Goal: Task Accomplishment & Management: Use online tool/utility

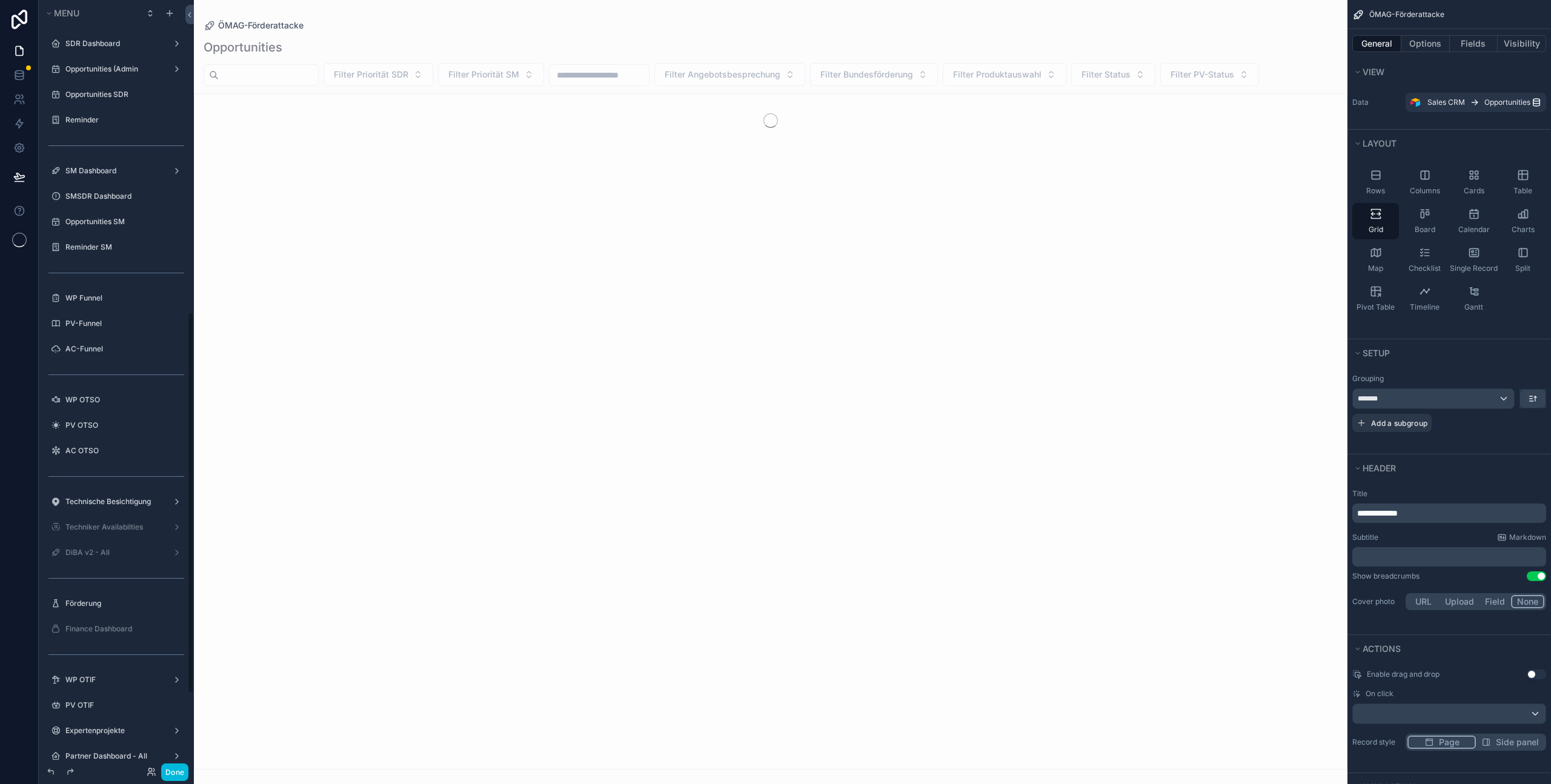
scroll to position [629, 0]
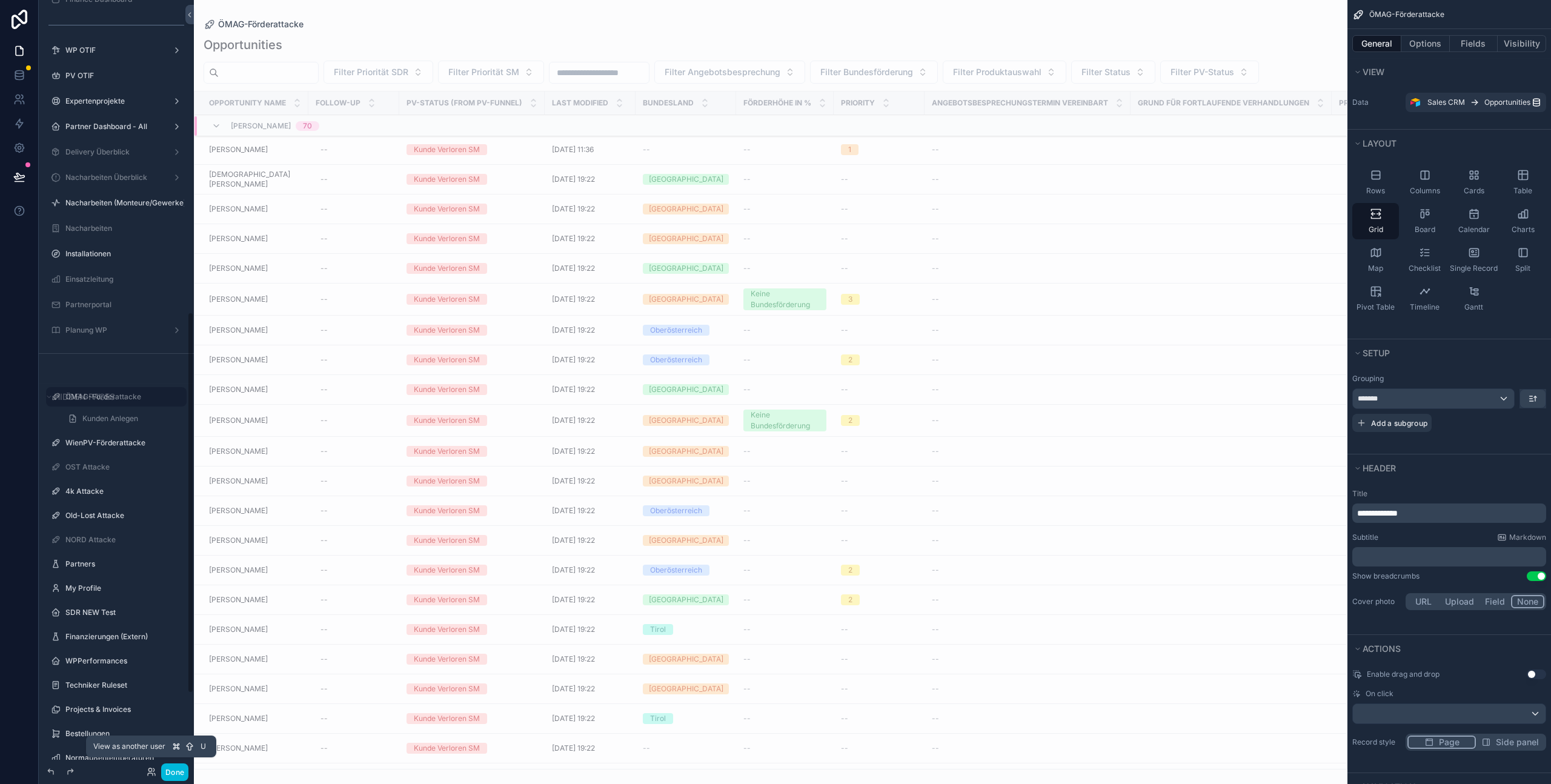
drag, startPoint x: 149, startPoint y: 773, endPoint x: 138, endPoint y: 783, distance: 14.9
click at [149, 773] on icon at bounding box center [150, 774] width 5 height 2
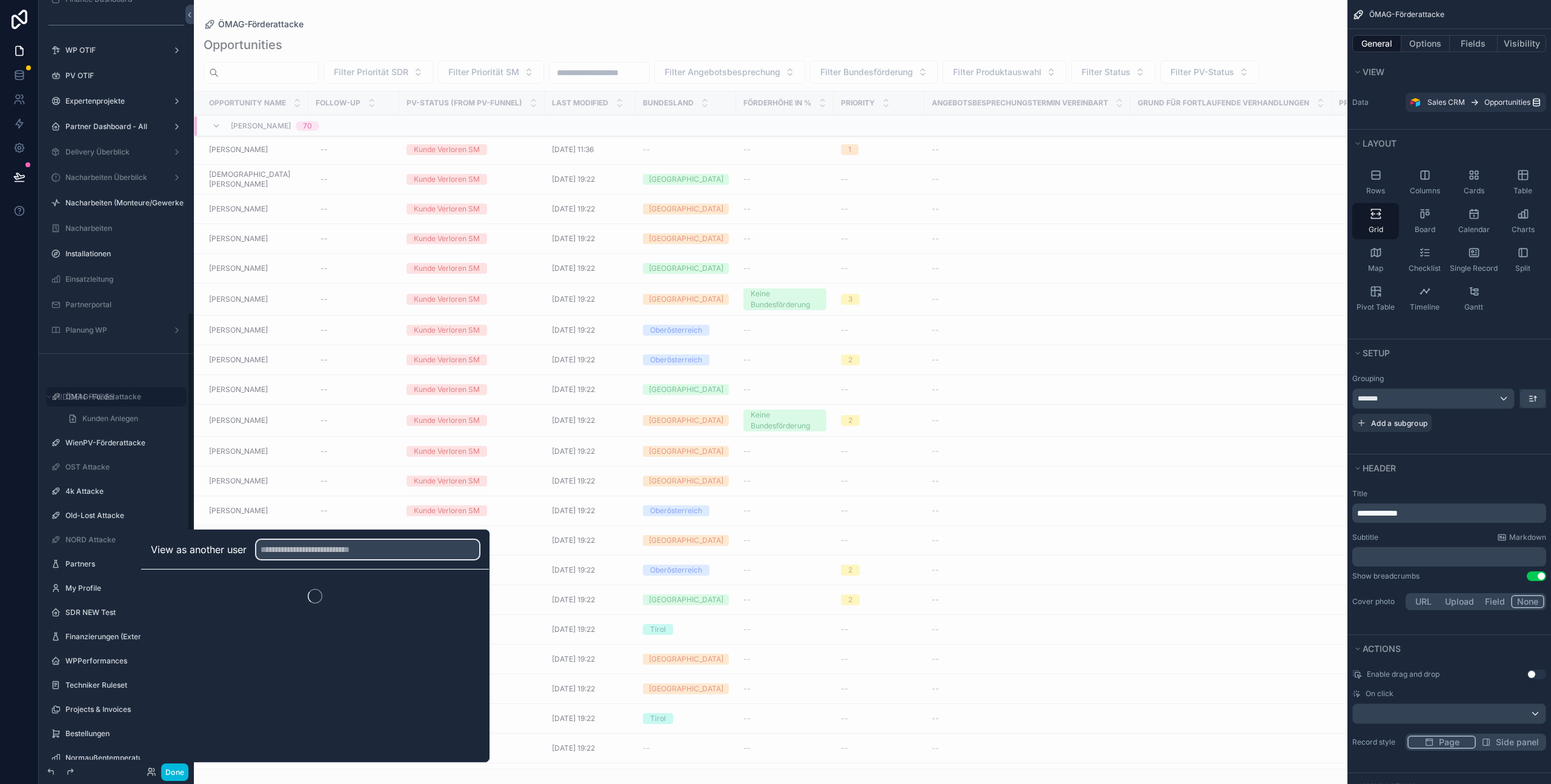
click at [340, 552] on input "text" at bounding box center [367, 549] width 223 height 19
type input "*"
type input "******"
click at [0, 0] on button "Select" at bounding box center [0, 0] width 0 height 0
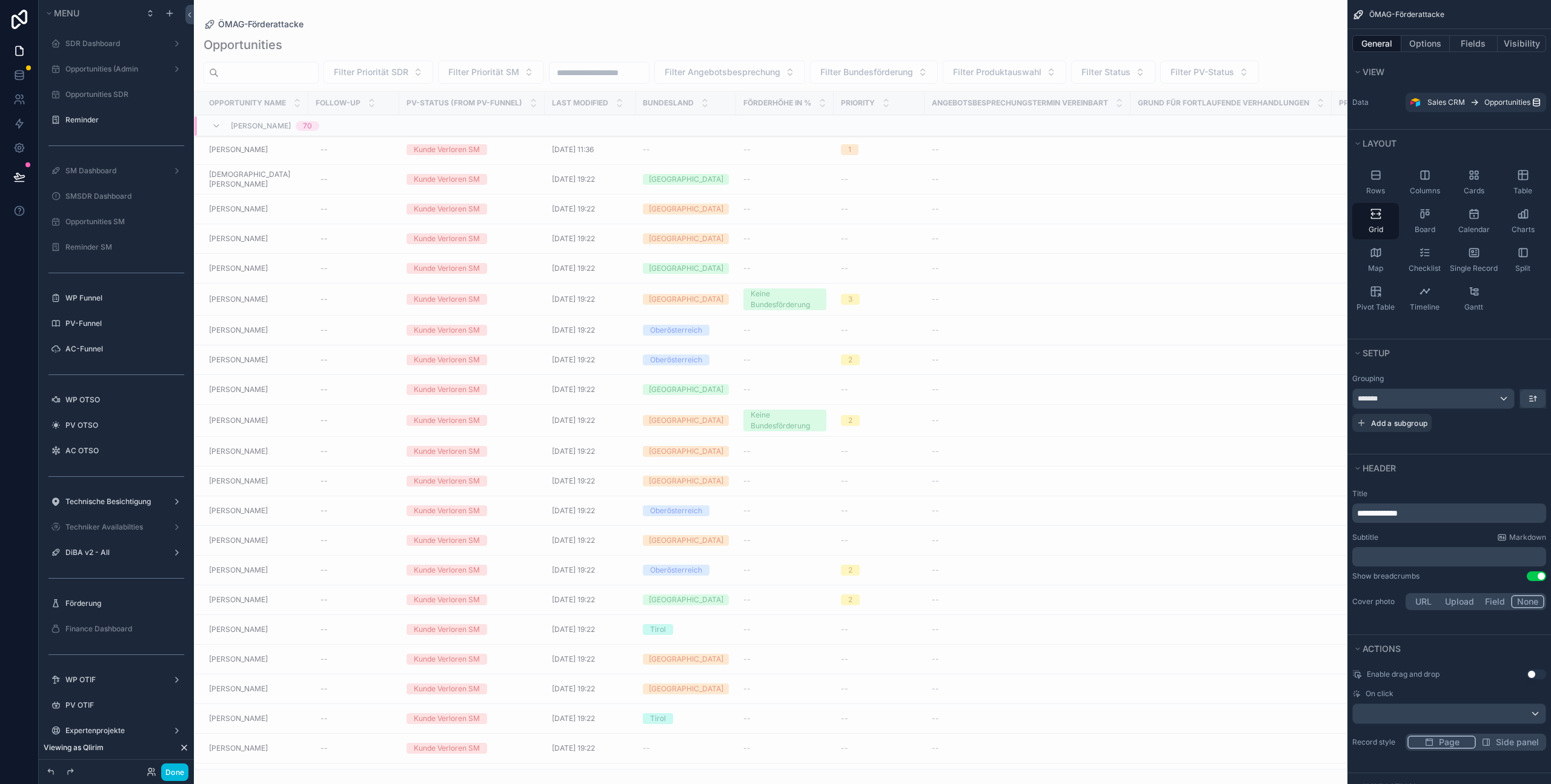
scroll to position [629, 0]
click at [171, 772] on button "Done" at bounding box center [174, 772] width 27 height 18
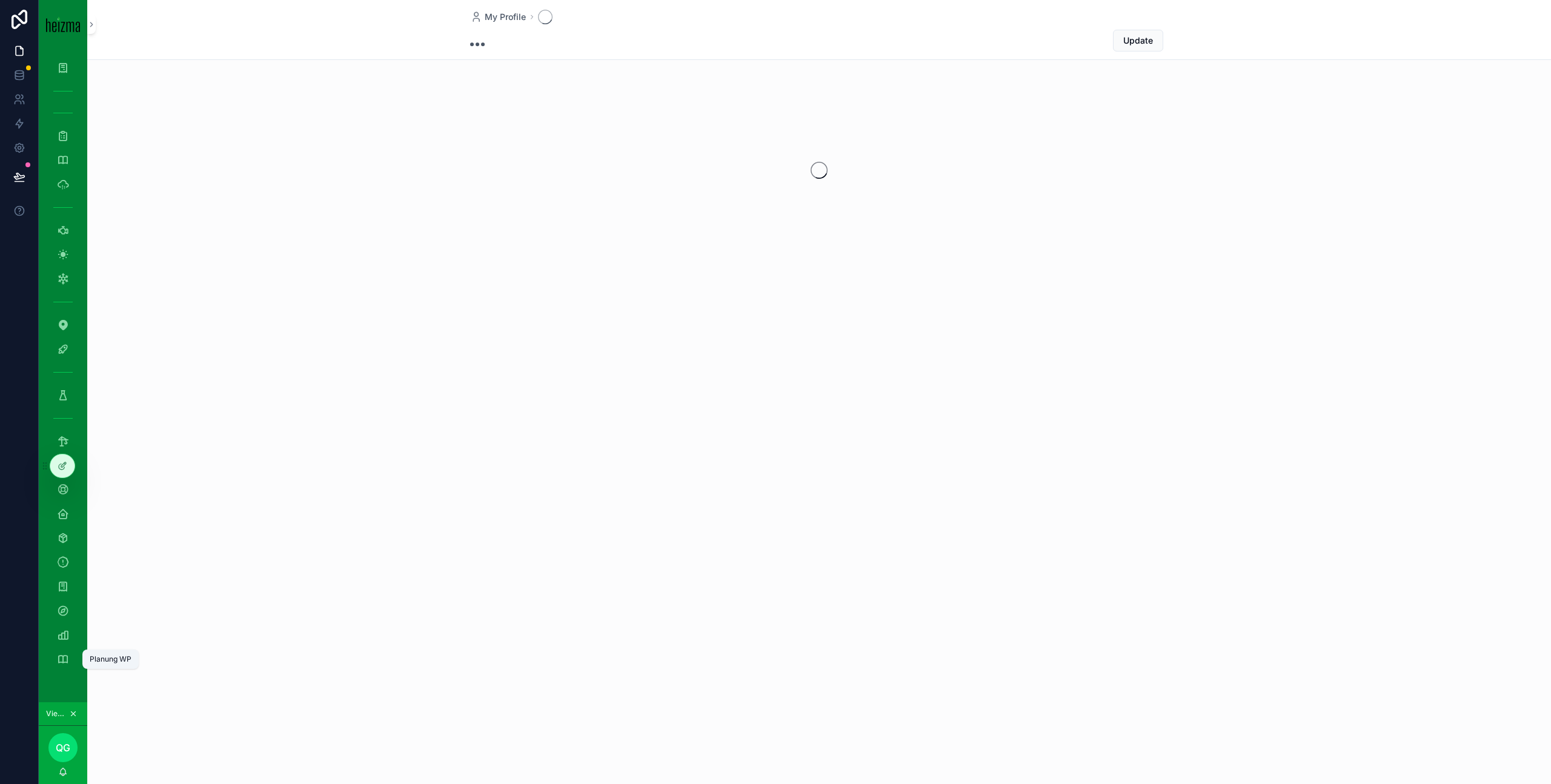
click at [65, 657] on icon "scrollable content" at bounding box center [63, 658] width 12 height 12
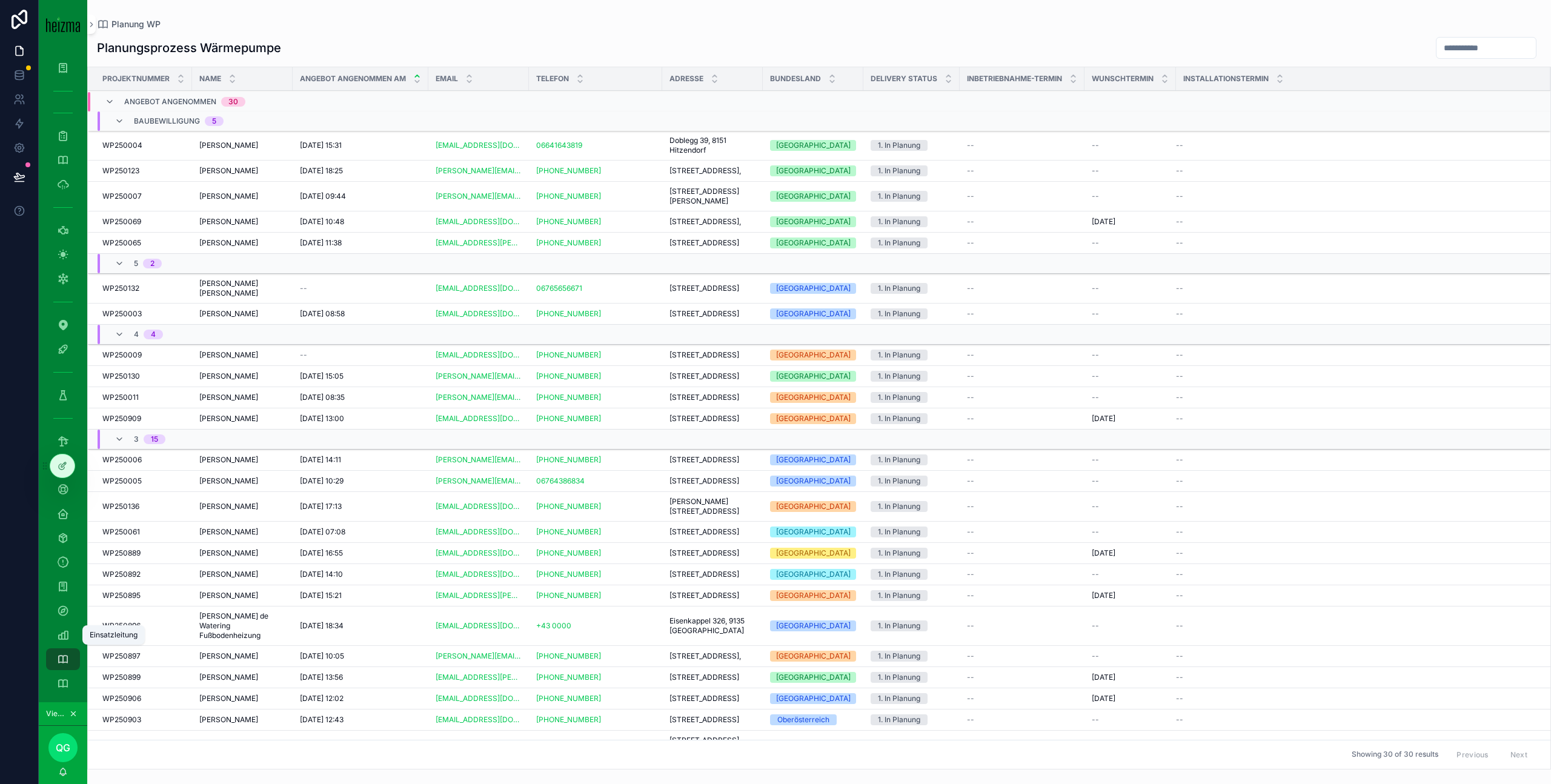
scroll to position [8, 0]
click at [68, 628] on icon "scrollable content" at bounding box center [63, 626] width 12 height 12
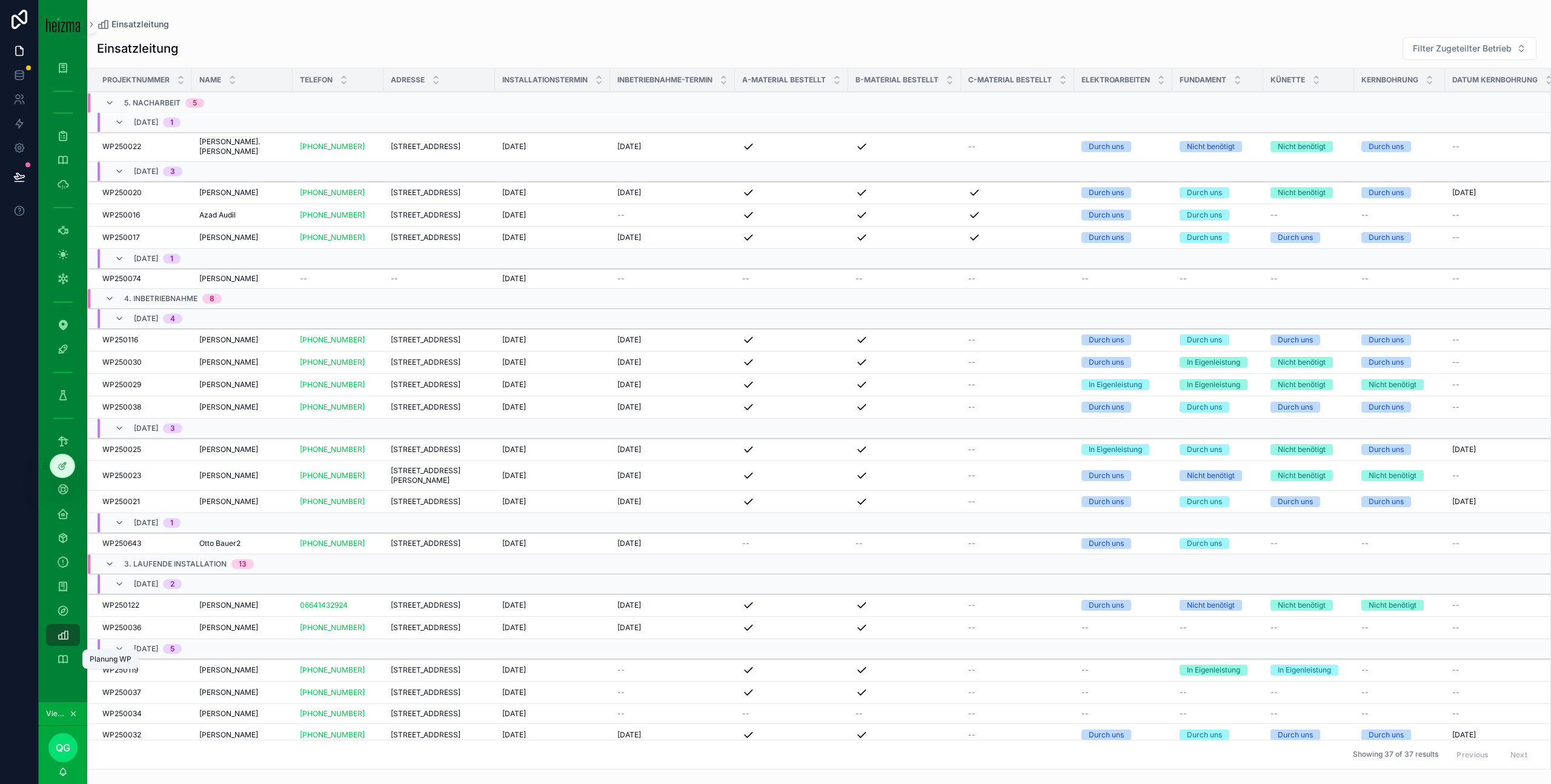
click at [64, 664] on icon "scrollable content" at bounding box center [63, 658] width 12 height 12
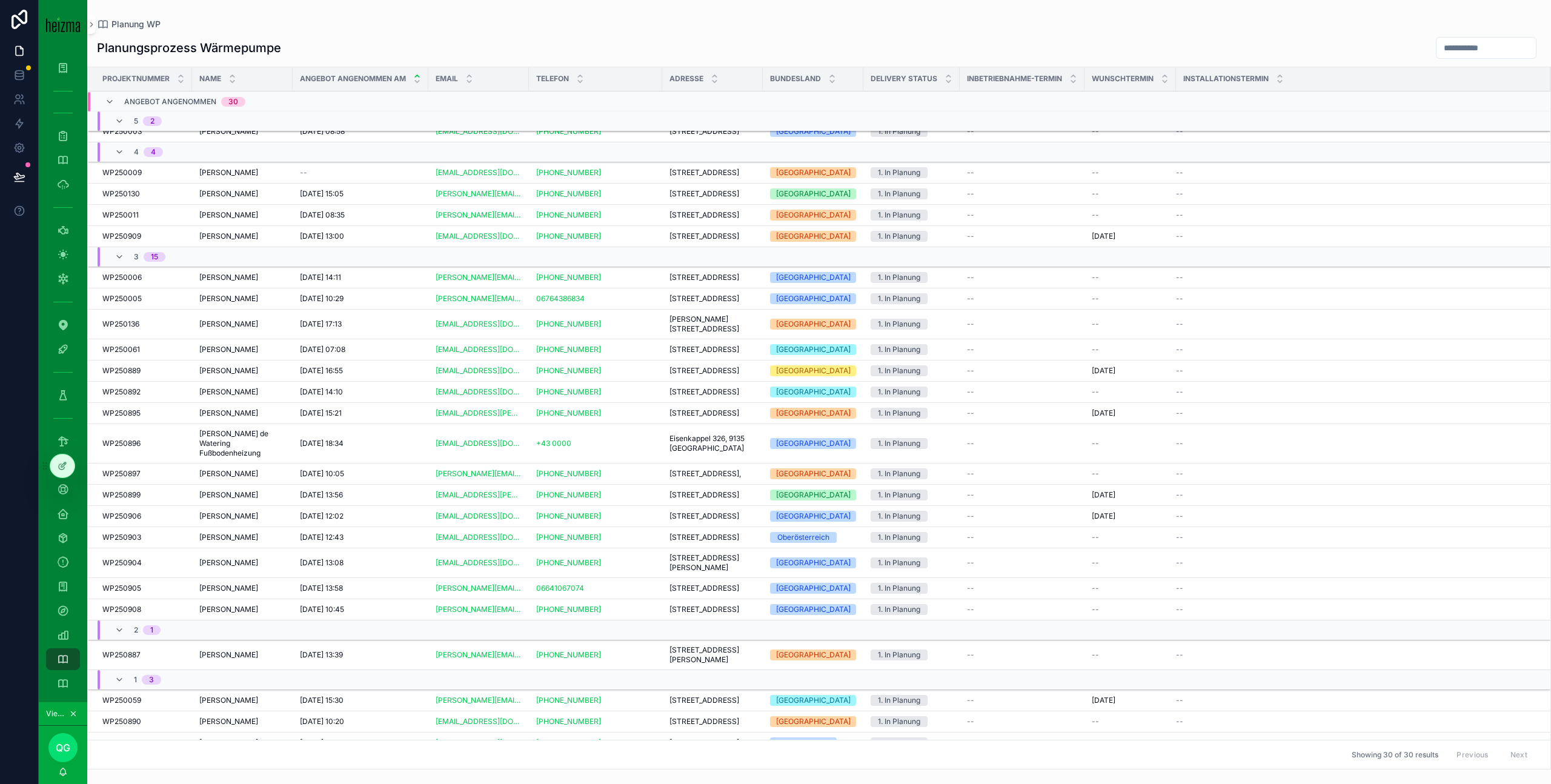
scroll to position [184, 0]
click at [66, 683] on icon "scrollable content" at bounding box center [63, 683] width 12 height 12
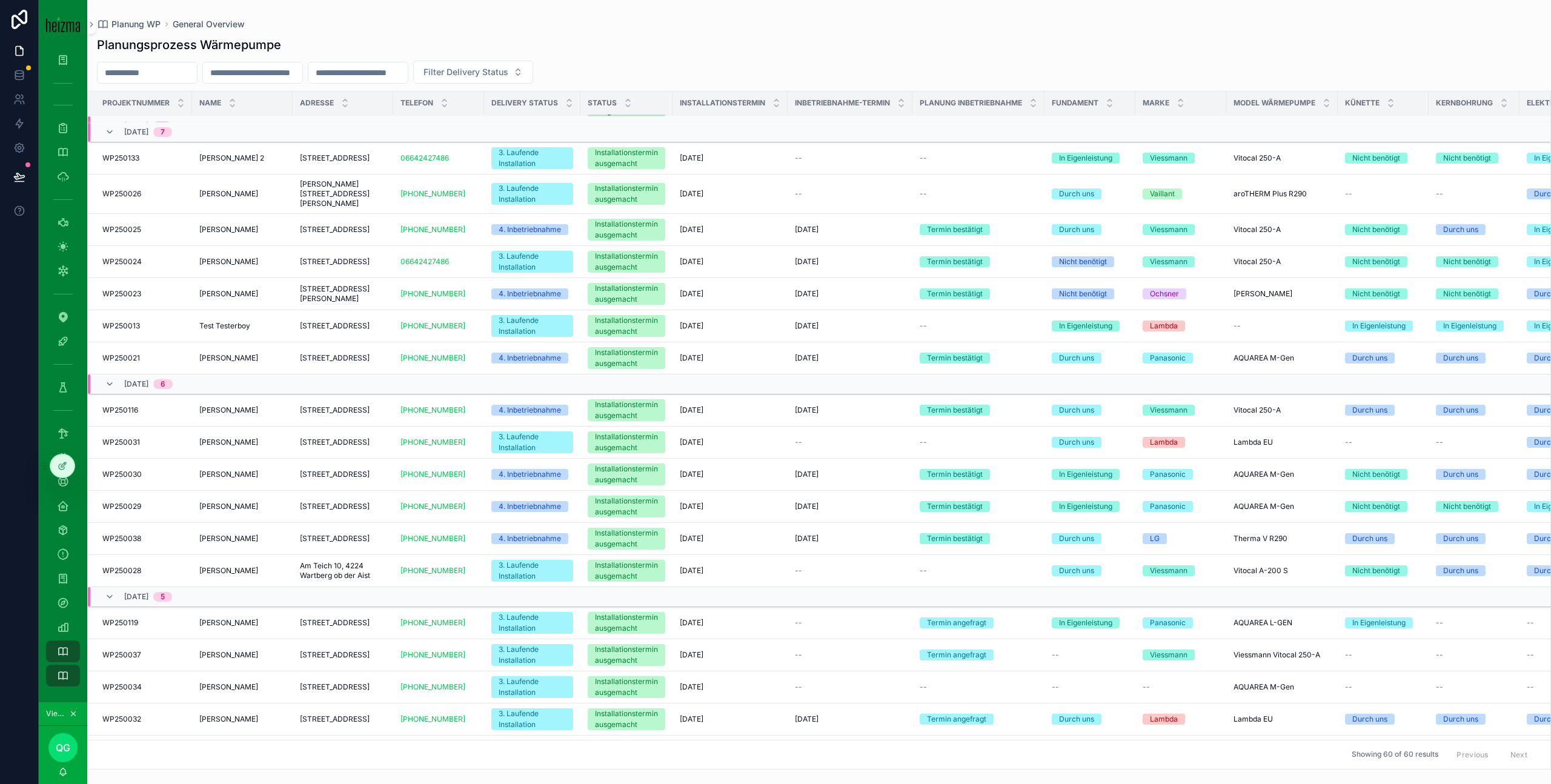
scroll to position [45, 1]
click at [254, 289] on div "[PERSON_NAME] [PERSON_NAME]" at bounding box center [242, 294] width 86 height 10
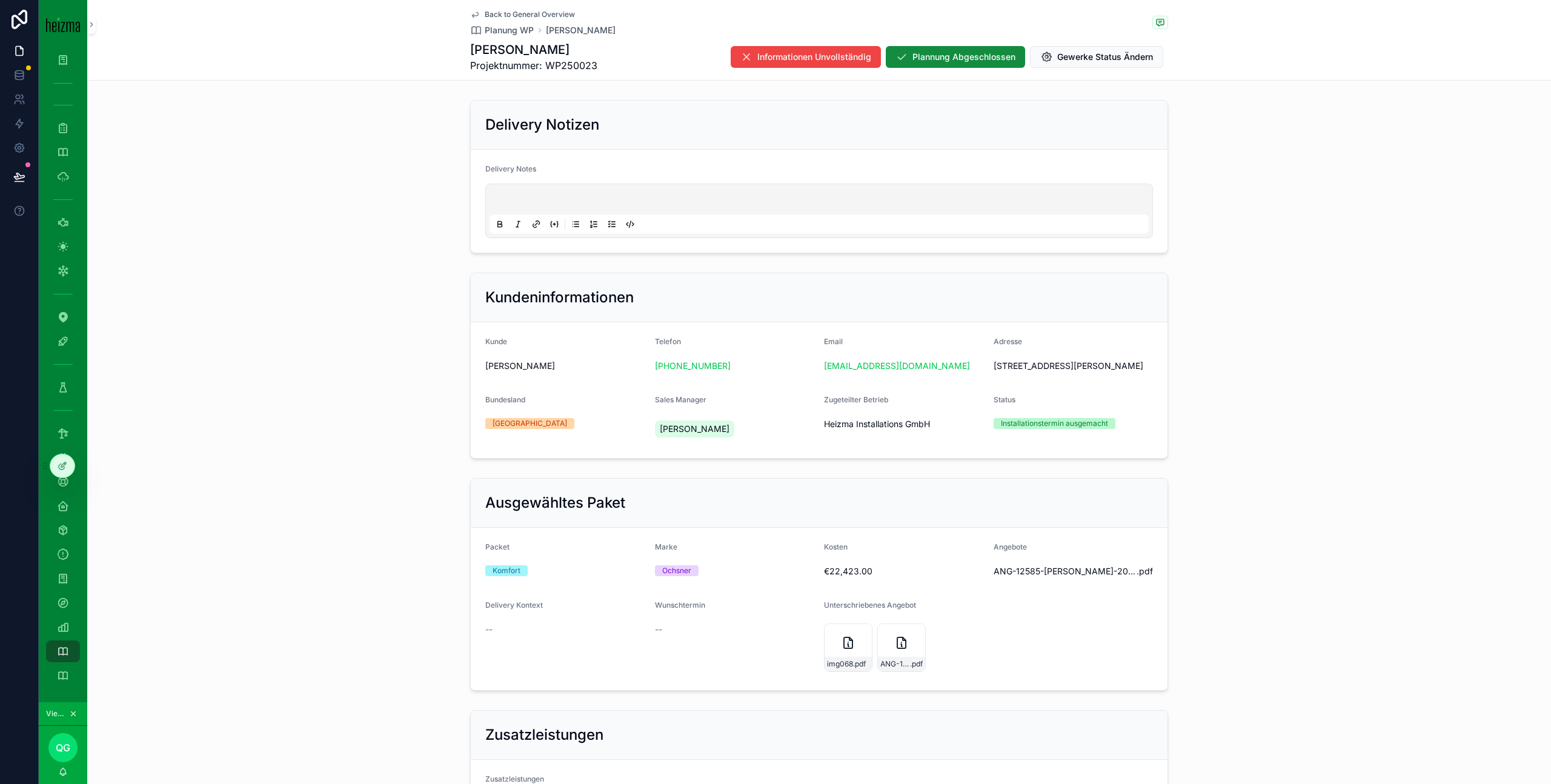
click at [497, 12] on span "Back to General Overview" at bounding box center [530, 15] width 90 height 10
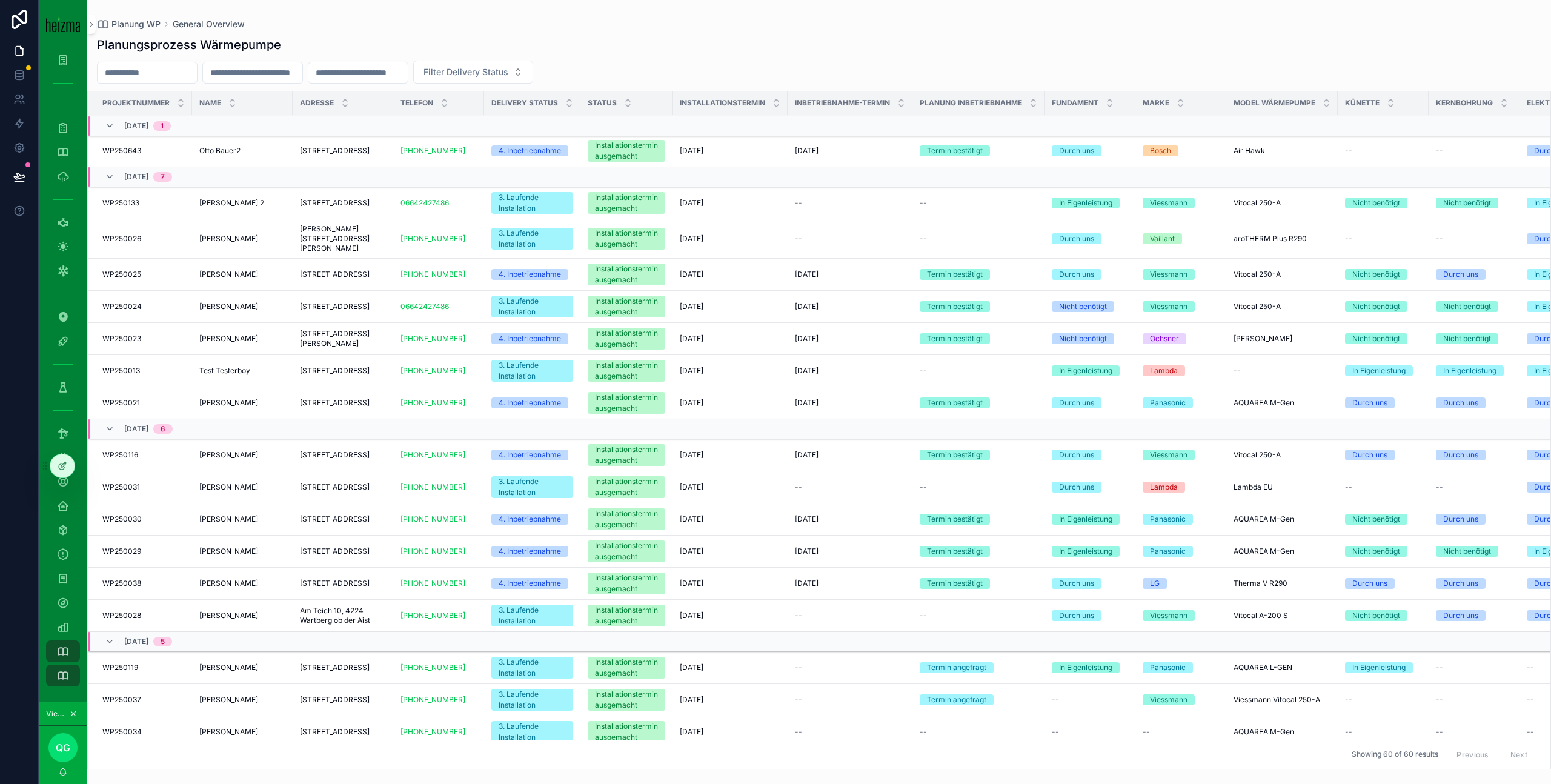
click at [251, 269] on div "[PERSON_NAME] [PERSON_NAME]" at bounding box center [243, 274] width 86 height 10
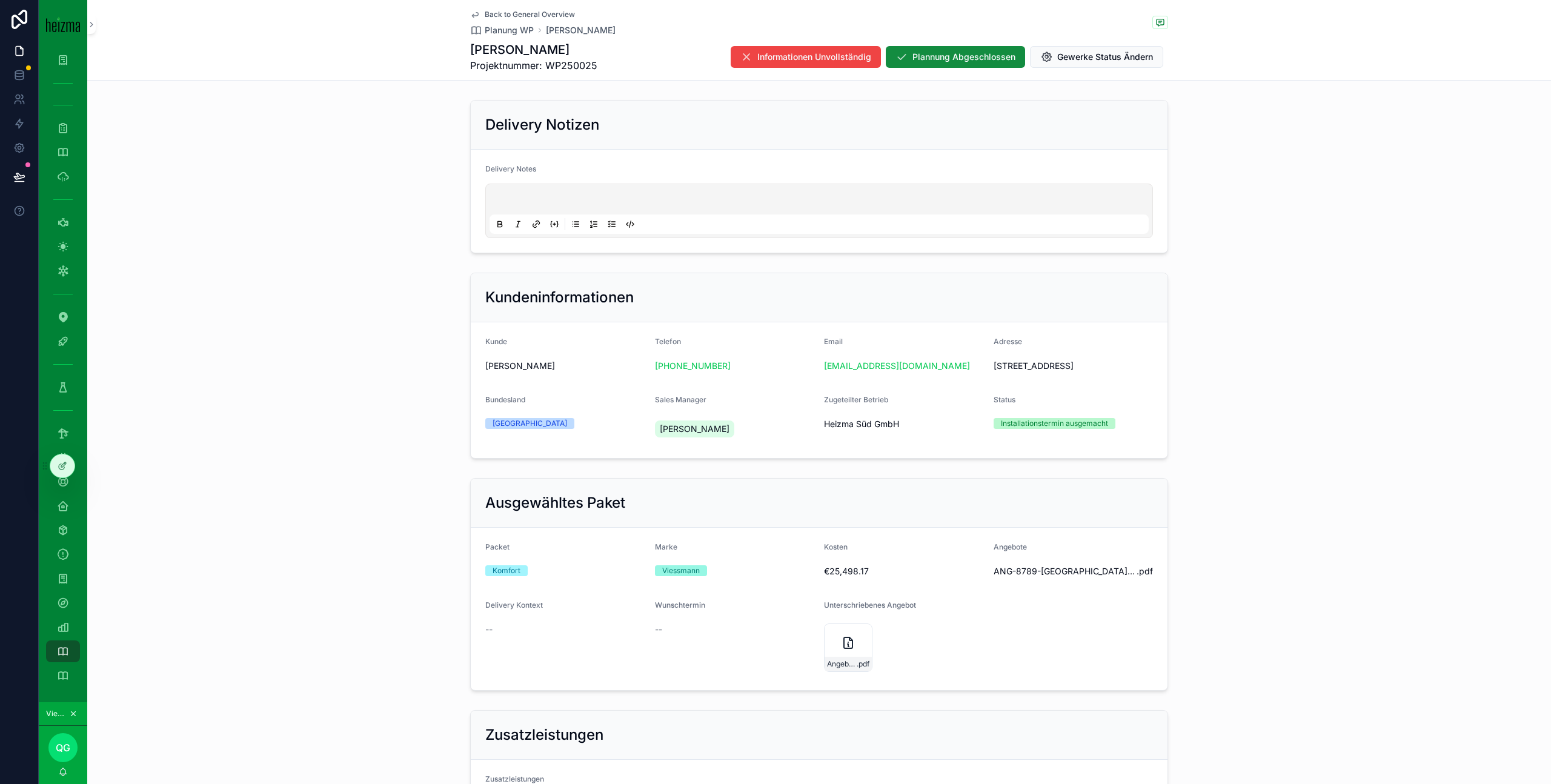
click at [507, 15] on span "Back to General Overview" at bounding box center [530, 15] width 90 height 10
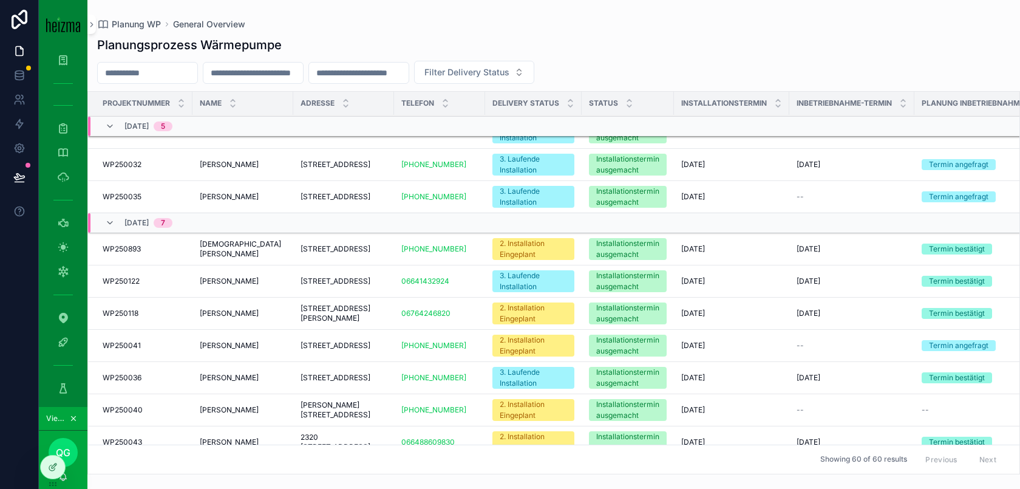
scroll to position [716, 0]
